Goal: Share content

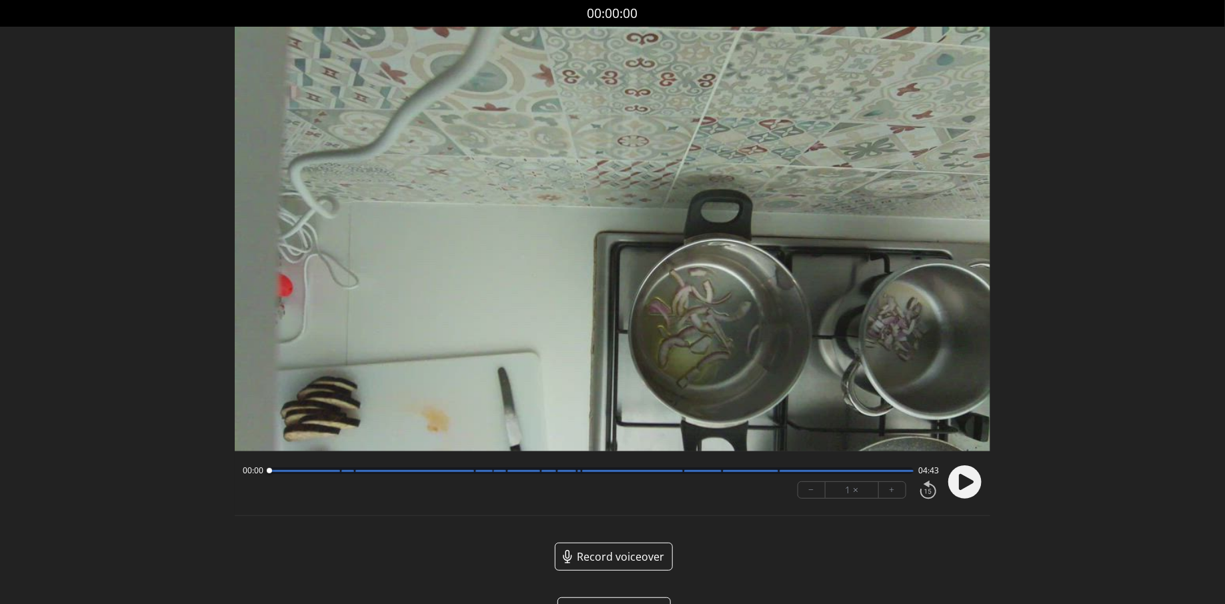
scroll to position [41, 0]
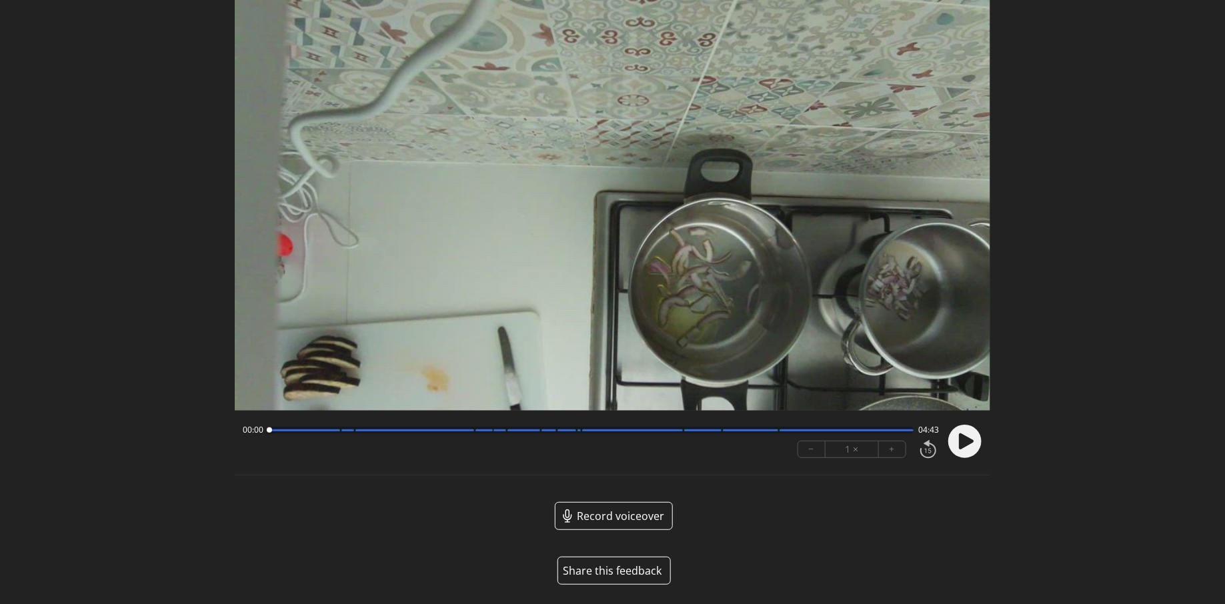
click at [619, 565] on button "Share this feedback" at bounding box center [613, 571] width 113 height 28
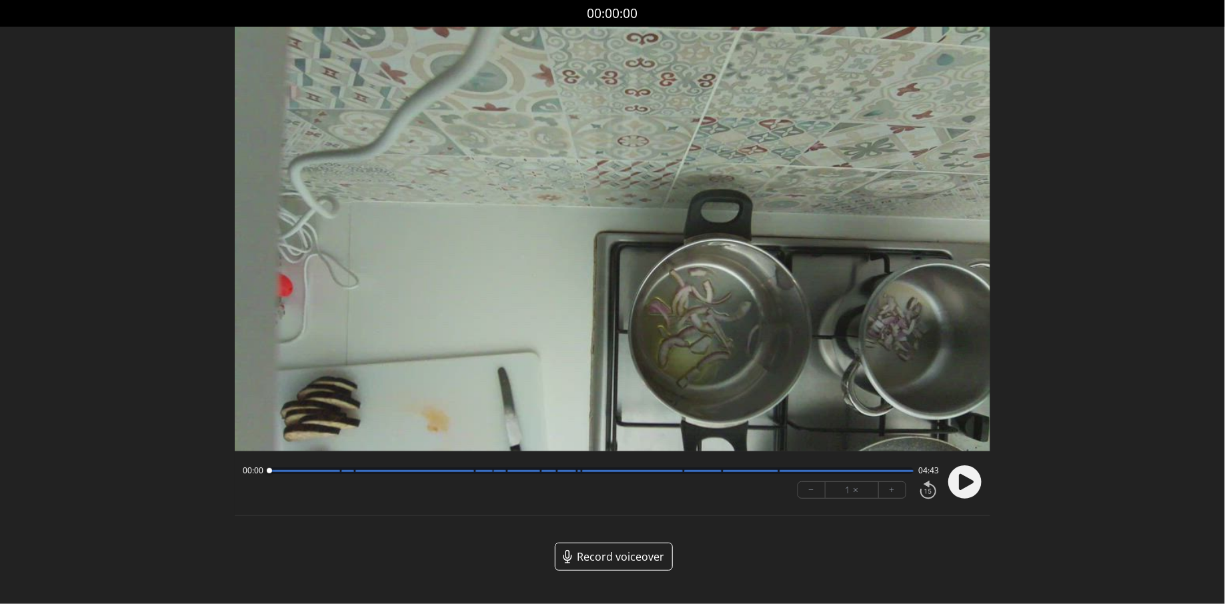
click at [838, 469] on div at bounding box center [591, 470] width 645 height 7
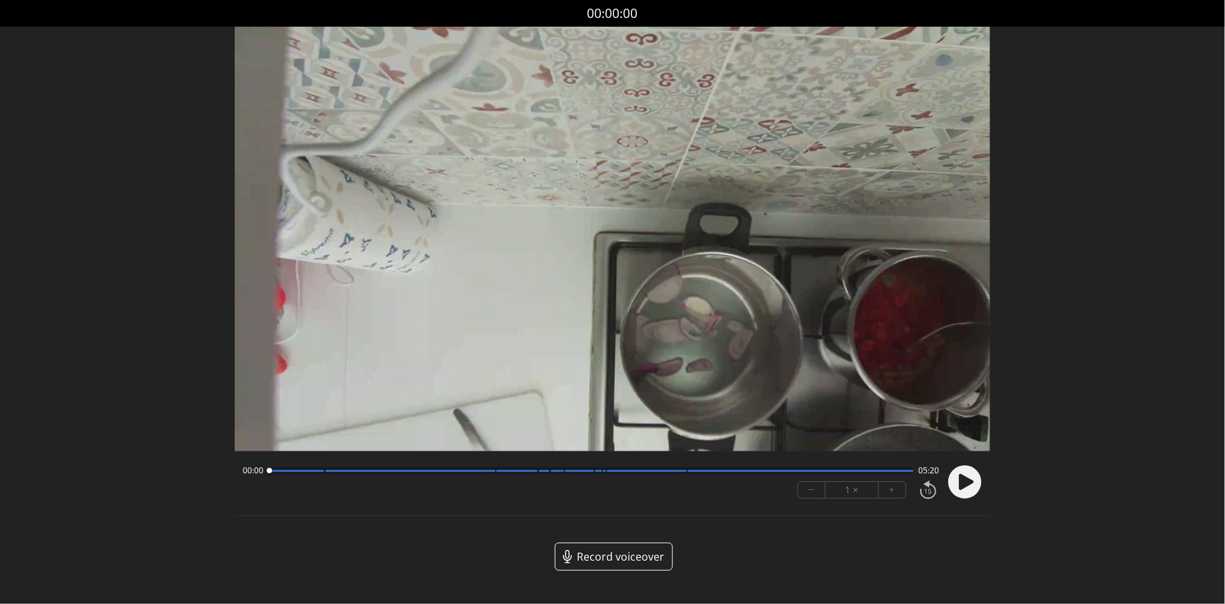
click at [968, 489] on circle at bounding box center [964, 481] width 33 height 33
click at [669, 415] on video at bounding box center [613, 239] width 756 height 425
click at [605, 471] on div at bounding box center [604, 471] width 3 height 2
click at [608, 471] on div at bounding box center [608, 471] width 18 height 18
click at [686, 470] on div at bounding box center [646, 471] width 79 height 2
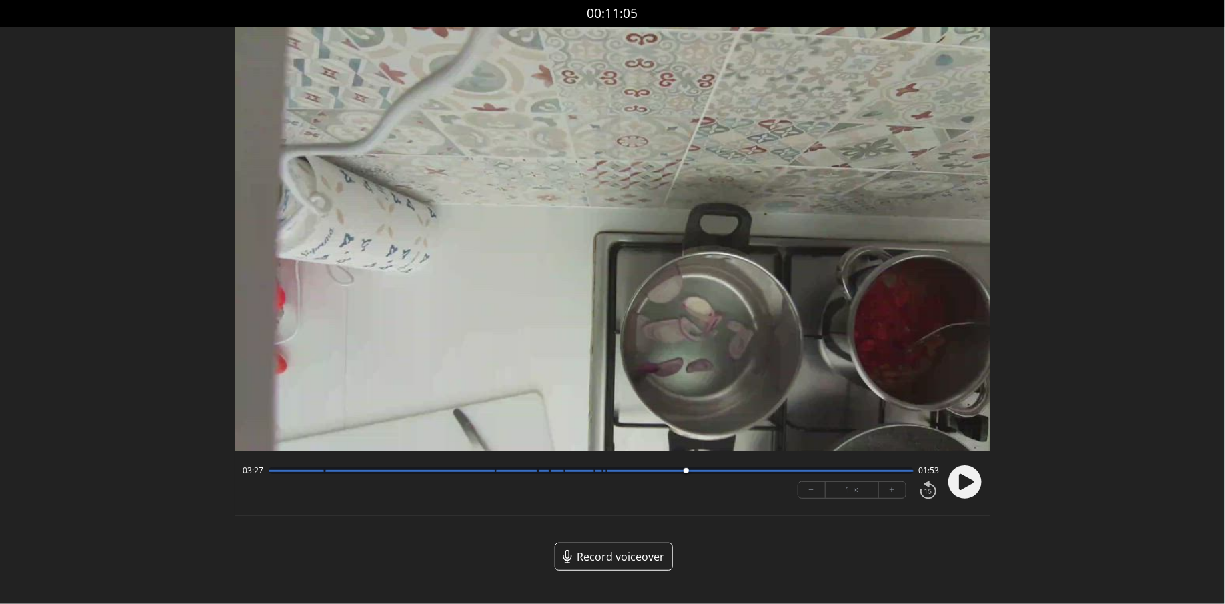
click at [606, 473] on div at bounding box center [591, 470] width 645 height 7
click at [596, 471] on div at bounding box center [598, 471] width 7 height 2
click at [570, 473] on div at bounding box center [591, 470] width 645 height 7
click at [563, 471] on div at bounding box center [570, 471] width 18 height 18
click at [572, 471] on div at bounding box center [579, 471] width 29 height 2
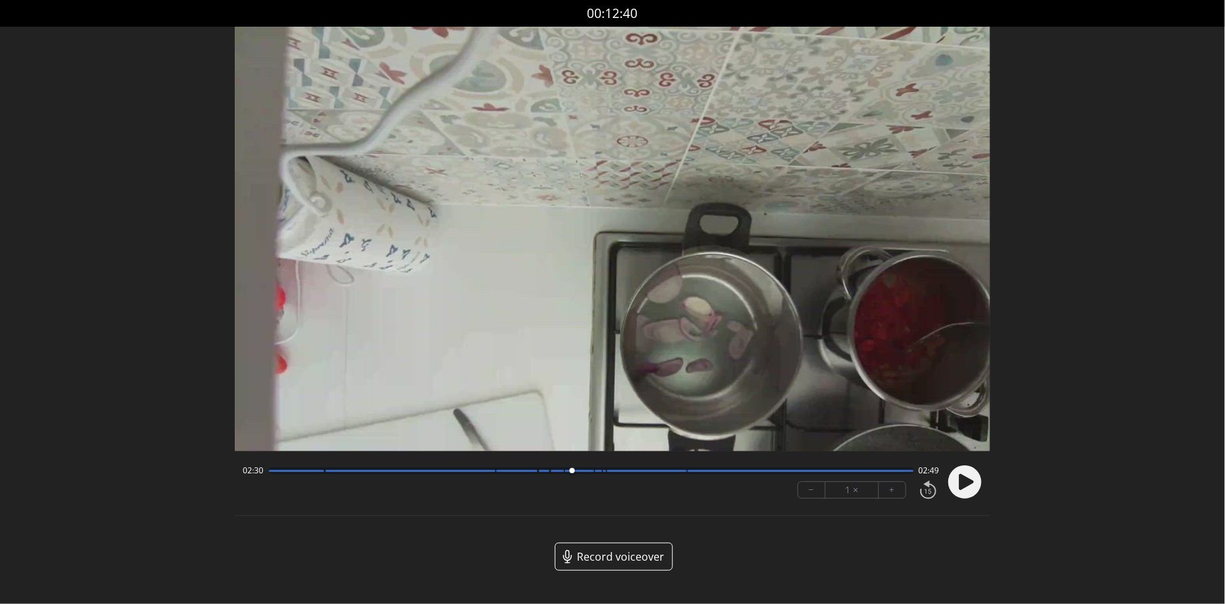
click at [544, 472] on div at bounding box center [591, 470] width 645 height 7
click at [534, 471] on div at bounding box center [516, 471] width 41 height 2
